Goal: Obtain resource: Download file/media

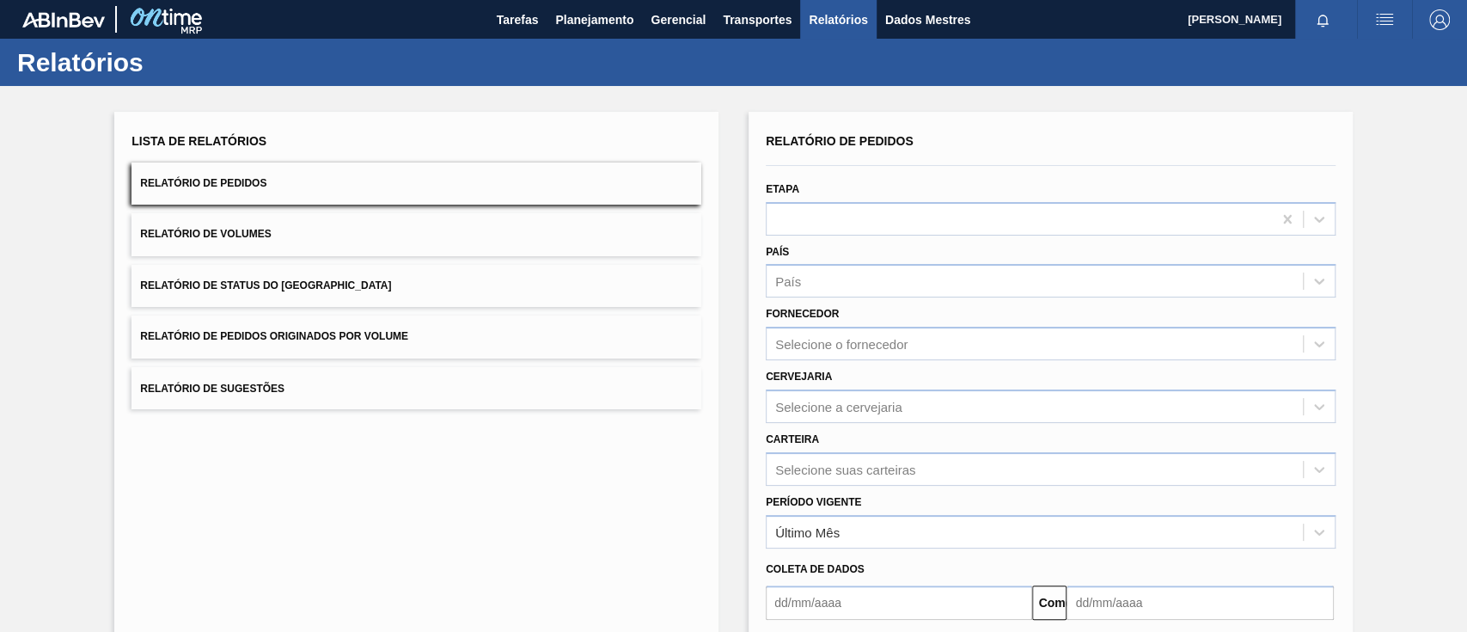
click at [376, 321] on button "Relatório de Pedidos Originados por Volume" at bounding box center [417, 336] width 570 height 42
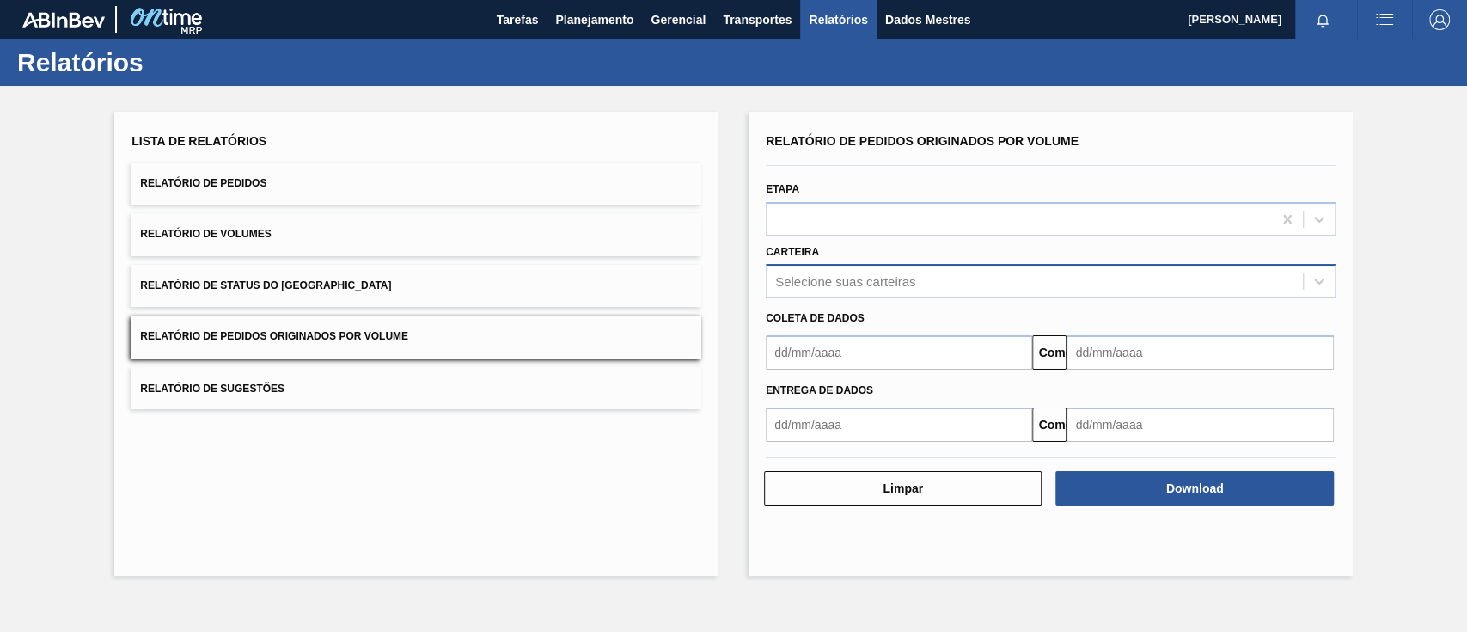
click at [912, 280] on font "Selecione suas carteiras" at bounding box center [845, 281] width 140 height 15
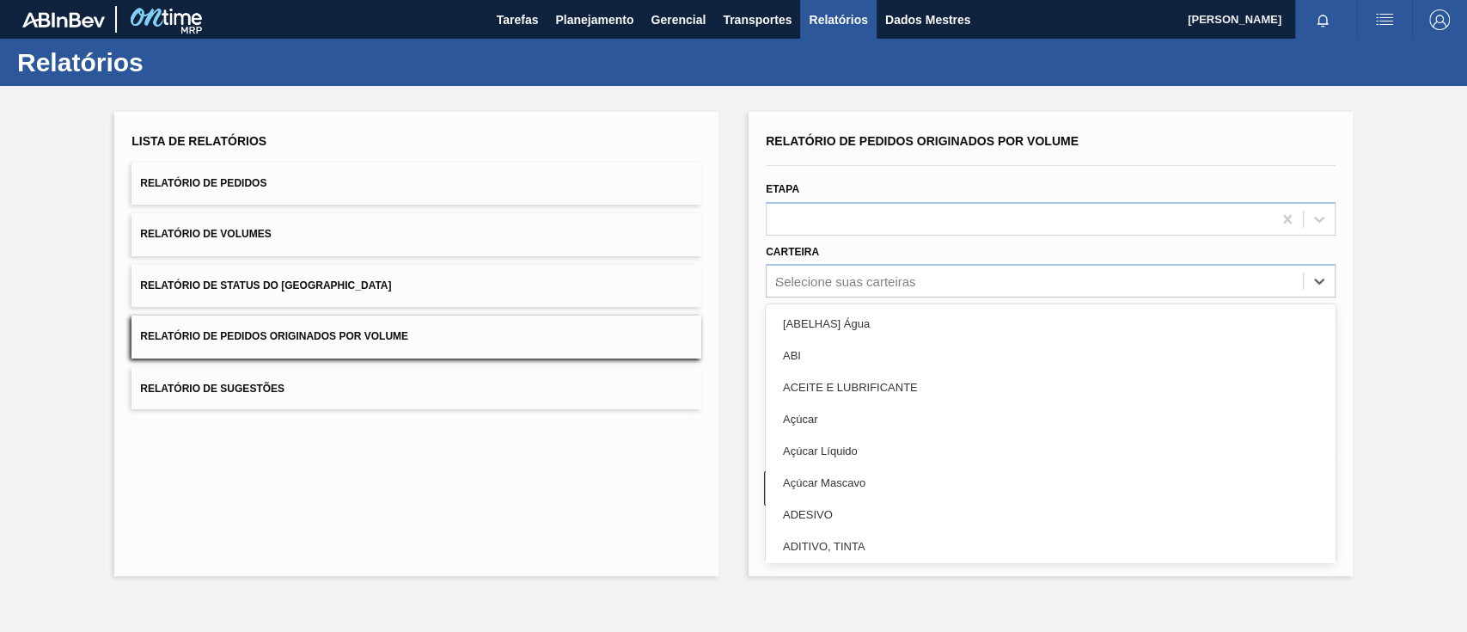
type input "aç"
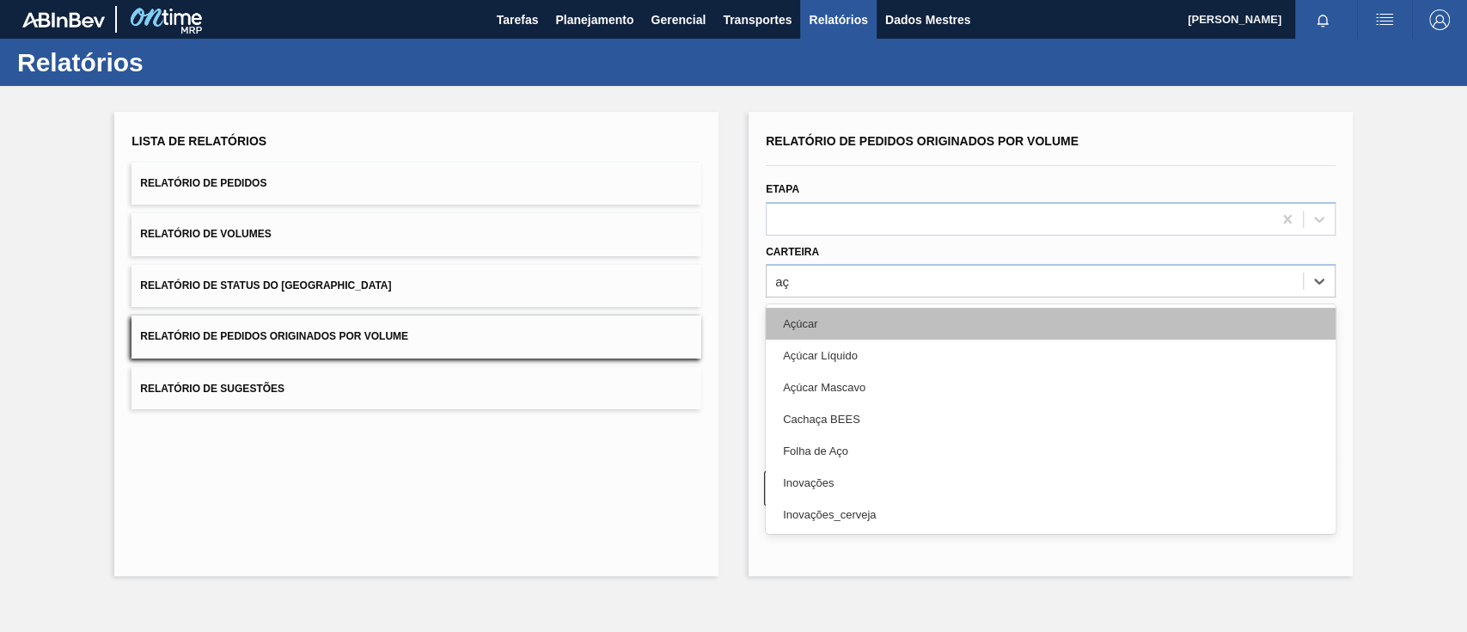
click at [809, 327] on font "Açúcar" at bounding box center [800, 323] width 34 height 13
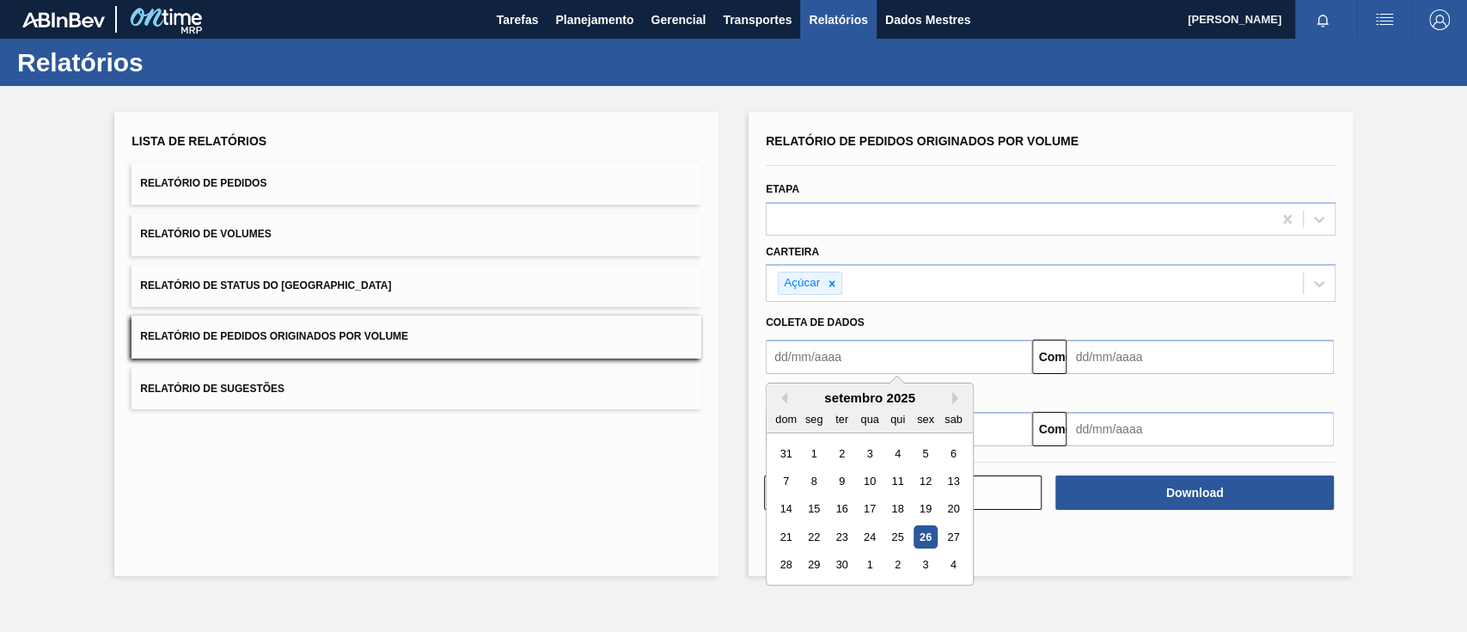
click at [803, 361] on input "text" at bounding box center [899, 357] width 266 height 34
click at [806, 462] on div "1" at bounding box center [814, 453] width 23 height 23
type input "[DATE]"
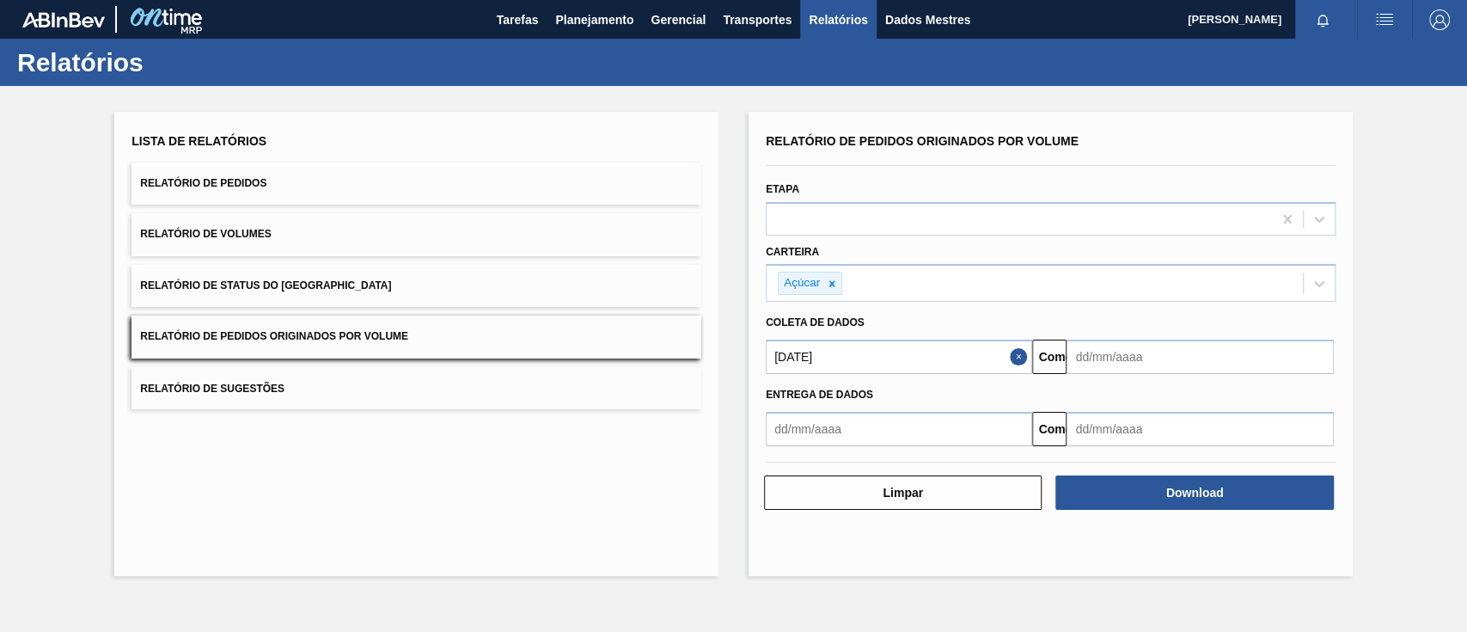
drag, startPoint x: 1129, startPoint y: 349, endPoint x: 1129, endPoint y: 358, distance: 9.5
click at [1129, 358] on input "text" at bounding box center [1200, 357] width 266 height 34
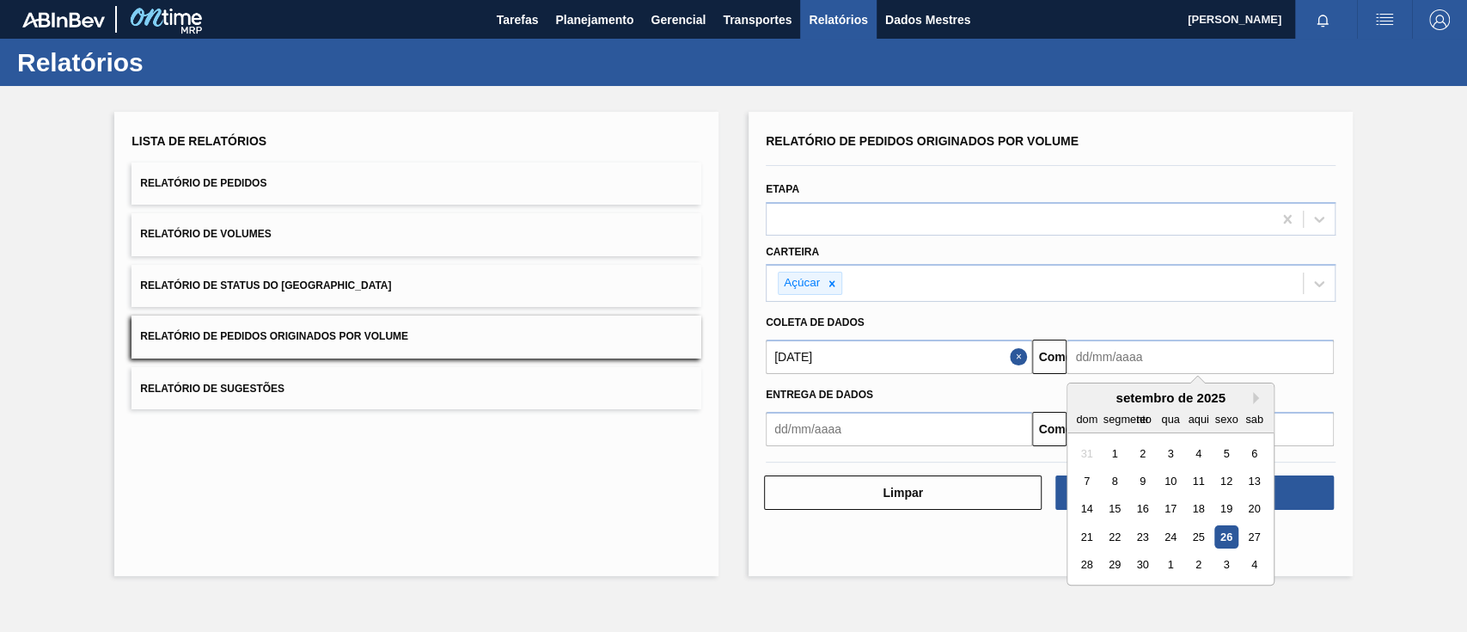
click at [1254, 533] on font "27" at bounding box center [1255, 536] width 12 height 13
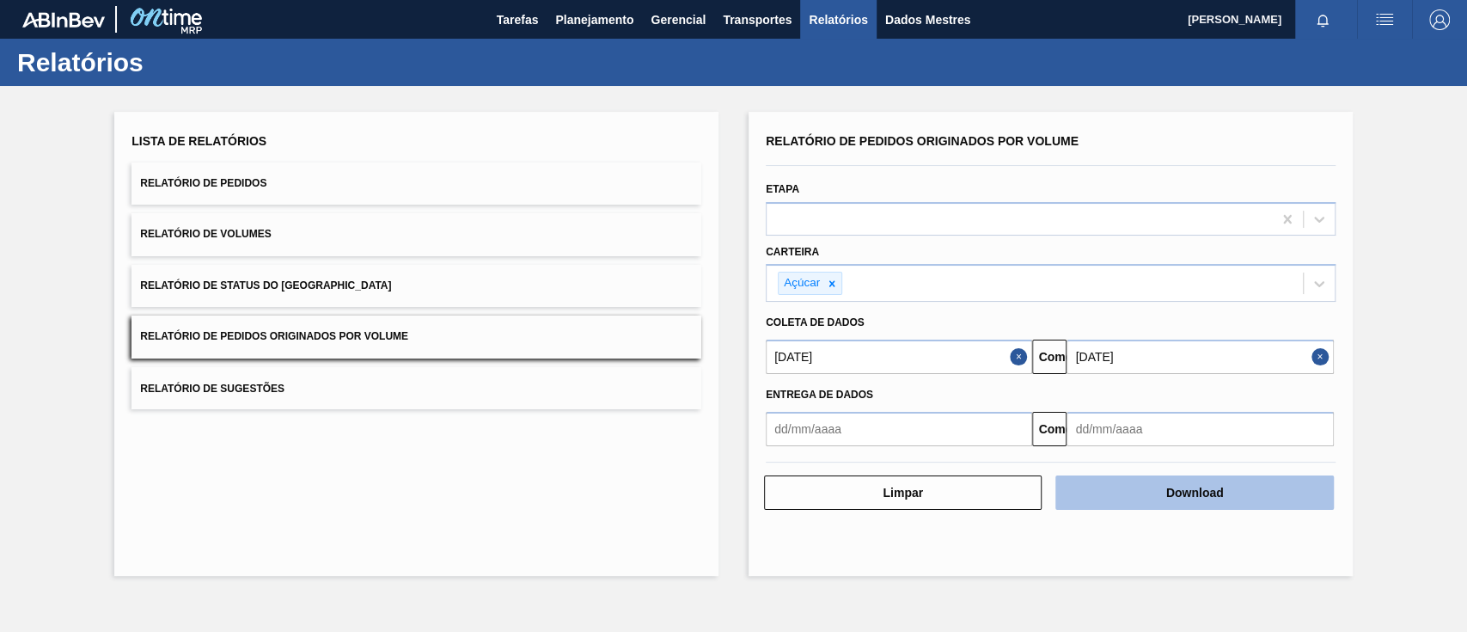
click at [1275, 487] on button "Download" at bounding box center [1195, 492] width 278 height 34
click at [1148, 499] on button "Download" at bounding box center [1195, 492] width 278 height 34
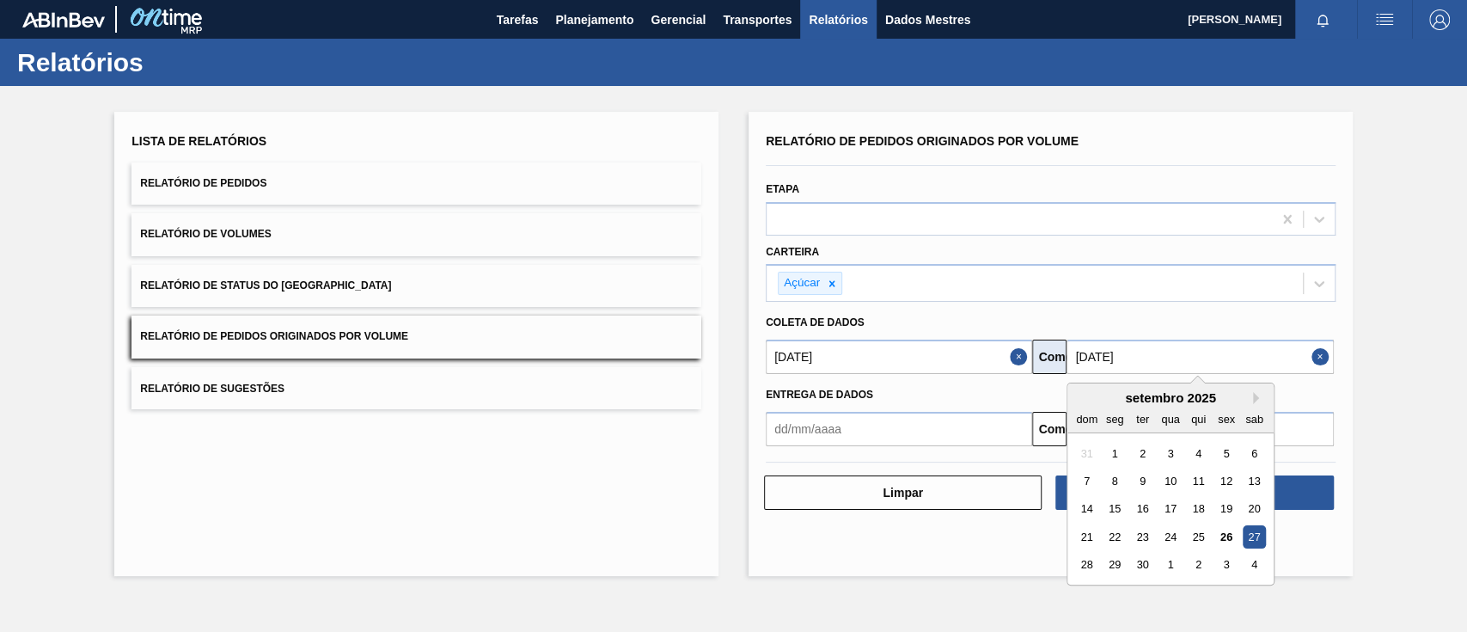
drag, startPoint x: 1090, startPoint y: 357, endPoint x: 1045, endPoint y: 352, distance: 44.9
click at [1045, 352] on div "[DATE] Comeu [DATE] Next Month [DATE] dom seg ter qua qui sex sab 31 1 2 3 4 5 …" at bounding box center [1051, 354] width 584 height 39
type input "[DATE]"
click at [1388, 437] on div "Lista de Relatórios Relatório de Pedidos Relatório de Volumes Relatório de Stat…" at bounding box center [733, 341] width 1467 height 511
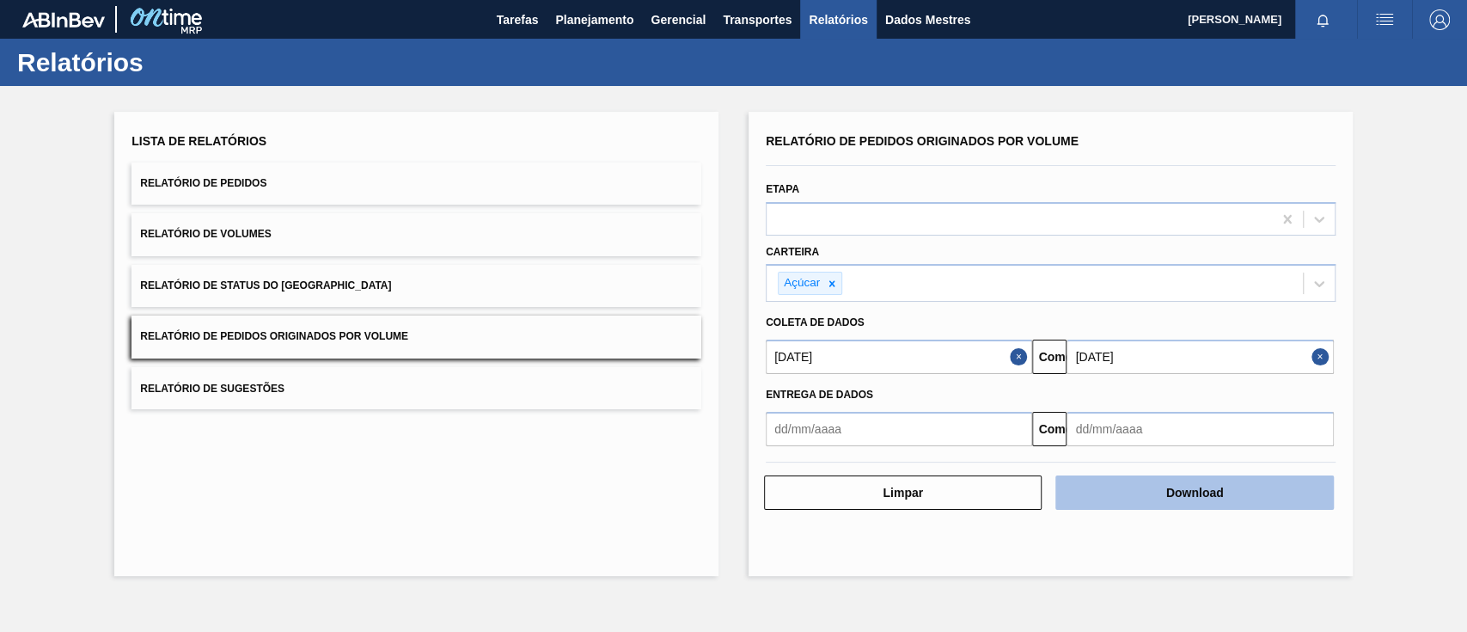
click at [1275, 491] on button "Download" at bounding box center [1195, 492] width 278 height 34
click at [1183, 505] on button "Download" at bounding box center [1195, 492] width 278 height 34
